Goal: Task Accomplishment & Management: Manage account settings

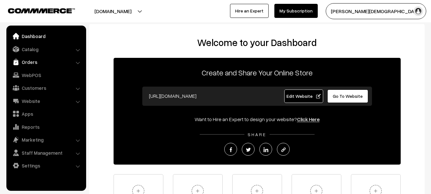
click at [25, 63] on link "Orders" at bounding box center [46, 61] width 76 height 11
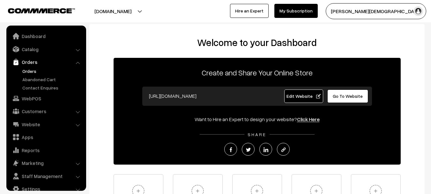
click at [27, 70] on link "Orders" at bounding box center [52, 71] width 63 height 7
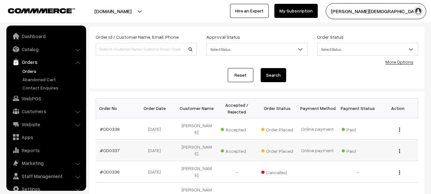
scroll to position [10, 0]
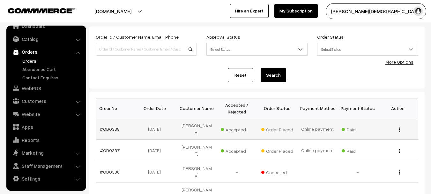
click at [112, 131] on link "#OD0338" at bounding box center [110, 128] width 20 height 5
click at [115, 147] on link "#OD0337" at bounding box center [110, 149] width 20 height 5
click at [110, 161] on td "#OD0336" at bounding box center [116, 171] width 40 height 21
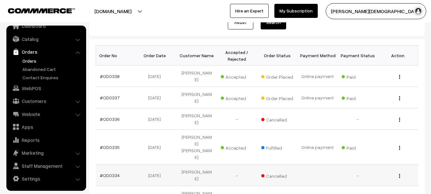
scroll to position [96, 0]
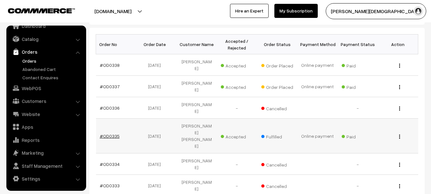
click at [108, 133] on link "#OD0335" at bounding box center [110, 135] width 20 height 5
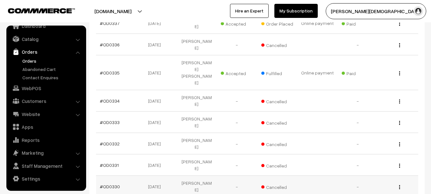
scroll to position [160, 0]
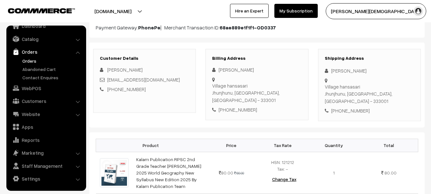
scroll to position [64, 0]
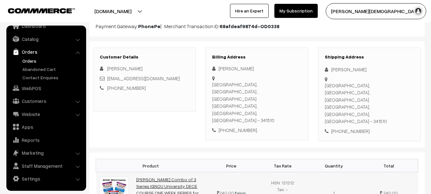
scroll to position [160, 0]
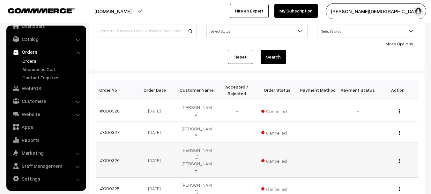
scroll to position [64, 0]
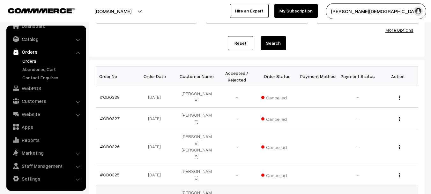
click at [114, 193] on link "#OD0324" at bounding box center [110, 195] width 20 height 5
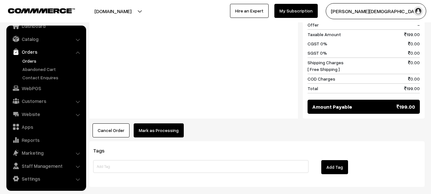
click at [102, 123] on button "Cancel Order" at bounding box center [111, 130] width 37 height 14
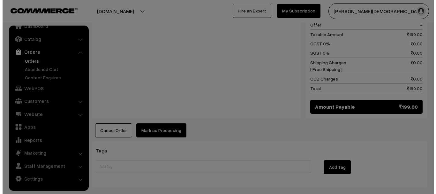
scroll to position [336, 0]
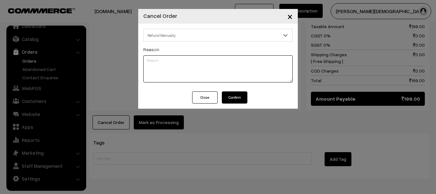
drag, startPoint x: 197, startPoint y: 63, endPoint x: 189, endPoint y: 59, distance: 9.1
click at [197, 62] on textarea at bounding box center [217, 68] width 149 height 27
type textarea "refund done on your provided qr code"
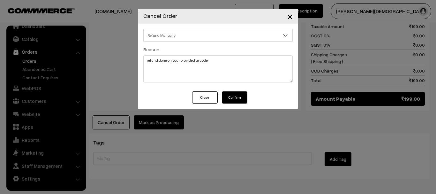
click at [234, 93] on button "Confirm" at bounding box center [235, 97] width 26 height 12
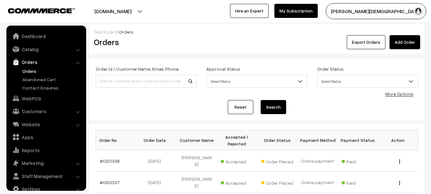
scroll to position [10, 0]
